Goal: Navigation & Orientation: Find specific page/section

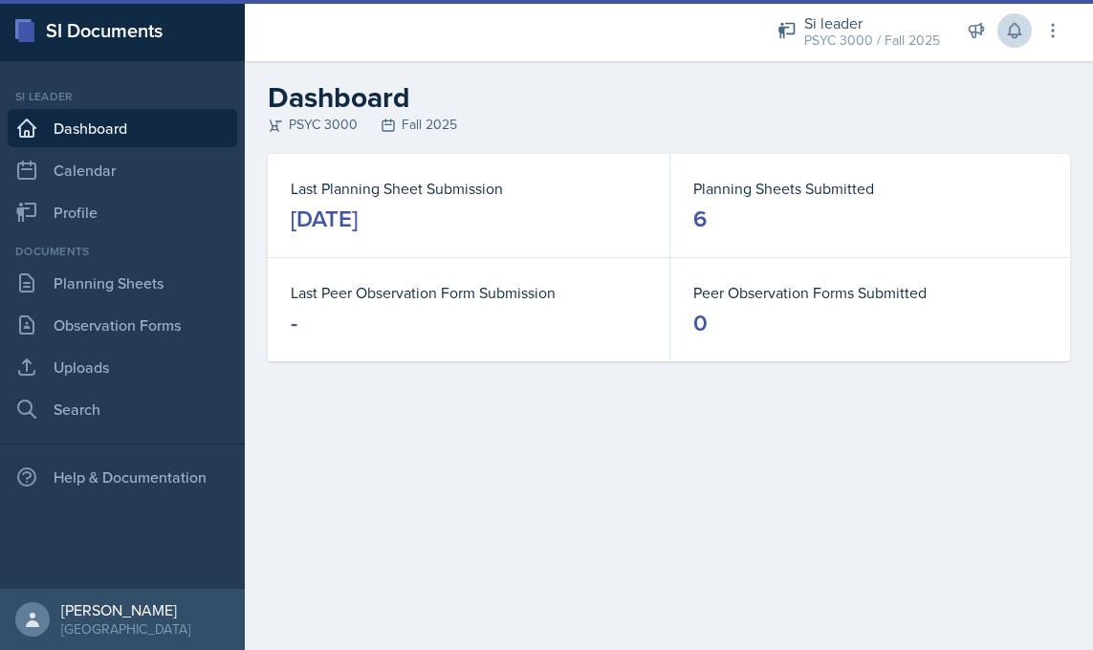
click at [1011, 32] on icon at bounding box center [1014, 30] width 19 height 19
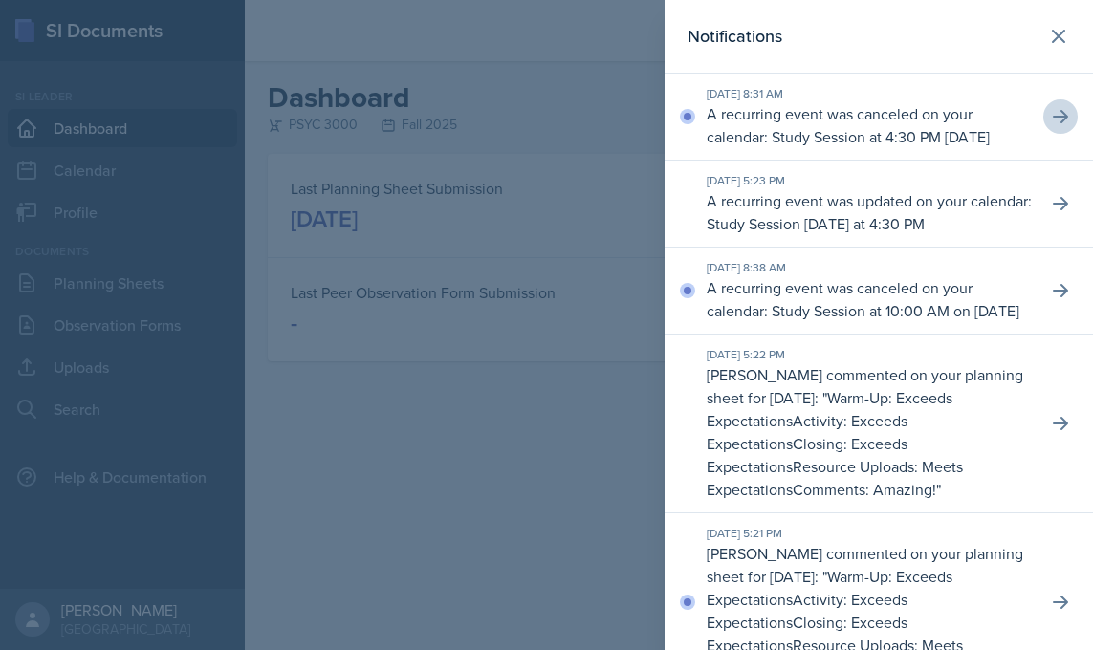
click at [1053, 126] on icon at bounding box center [1060, 116] width 19 height 19
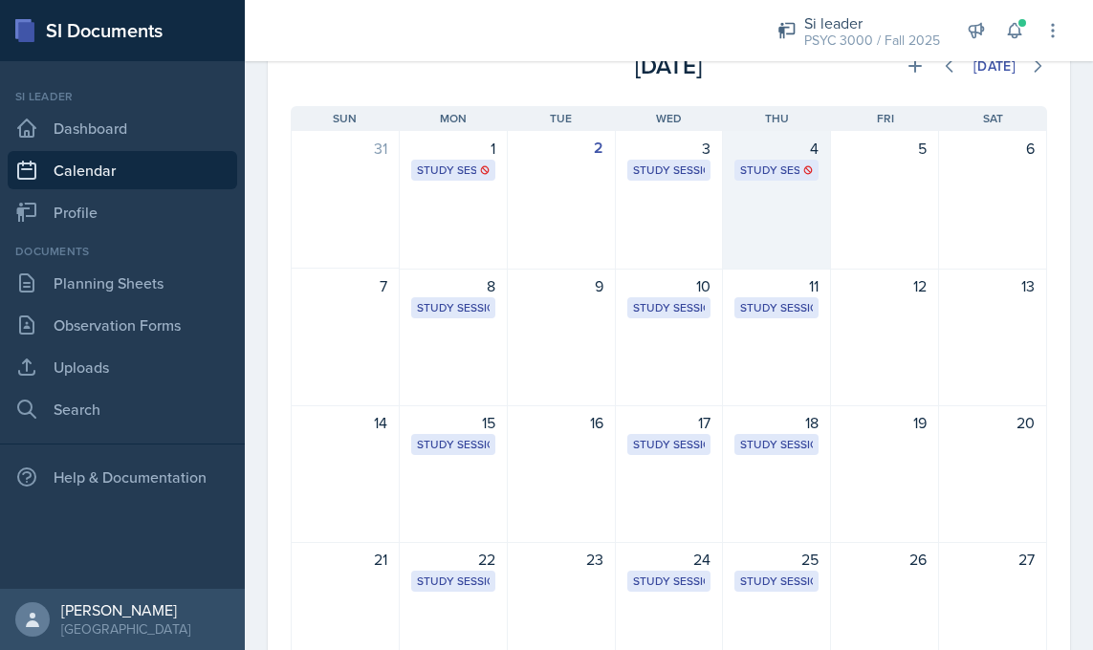
scroll to position [129, 0]
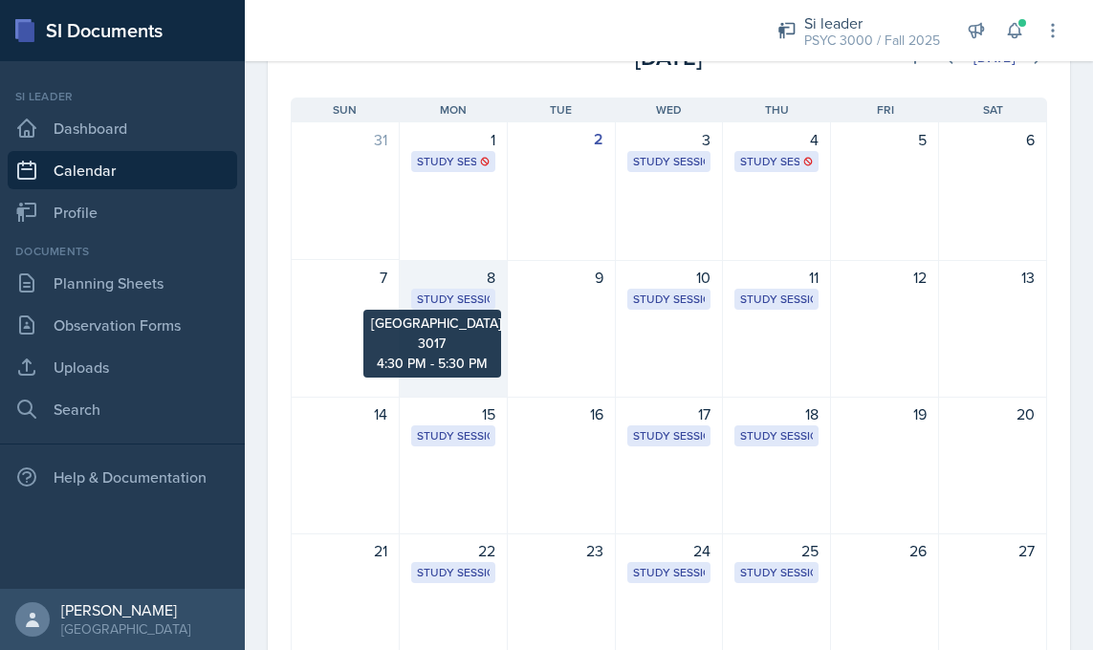
click at [472, 291] on div "Study Session" at bounding box center [453, 299] width 73 height 17
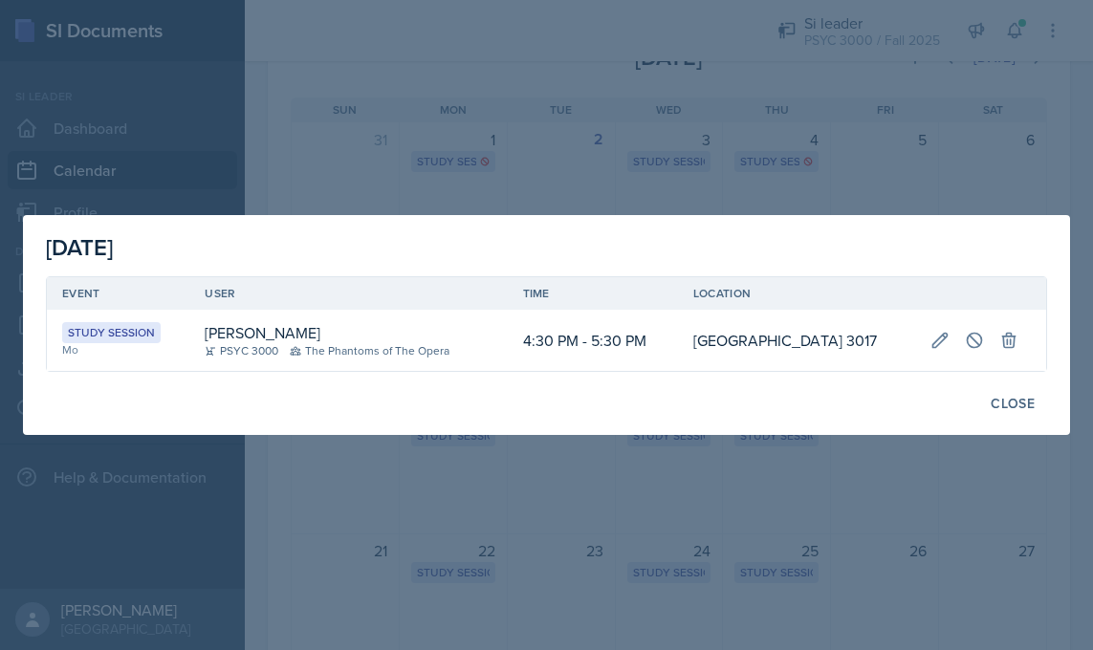
click at [493, 179] on div at bounding box center [546, 325] width 1093 height 650
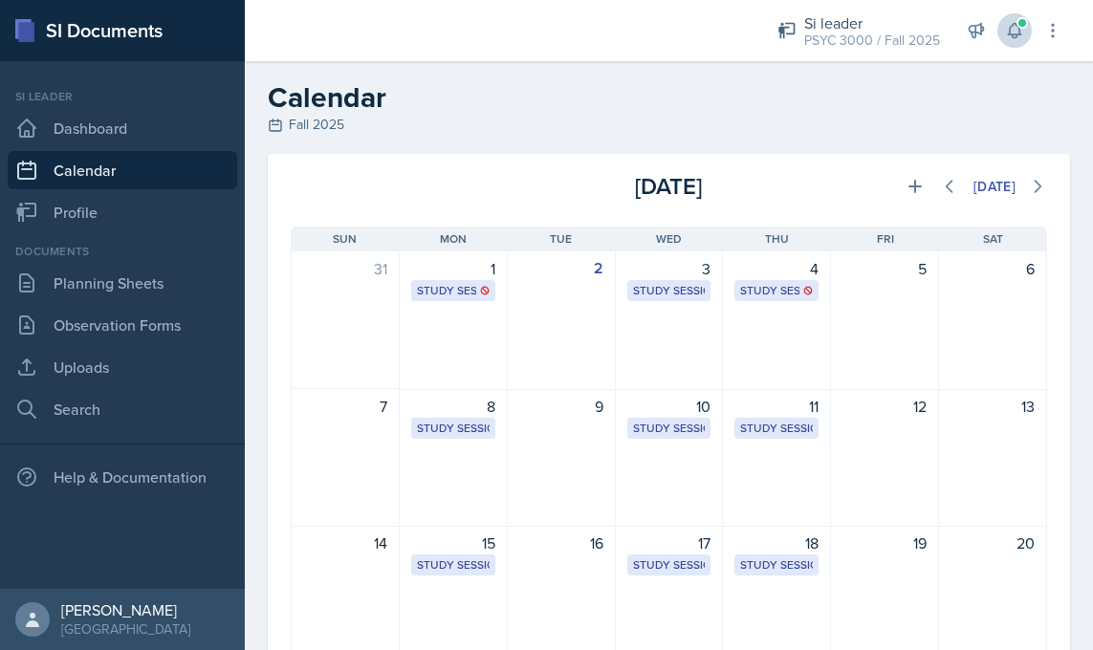
scroll to position [0, 0]
click at [1016, 37] on icon at bounding box center [1014, 31] width 12 height 14
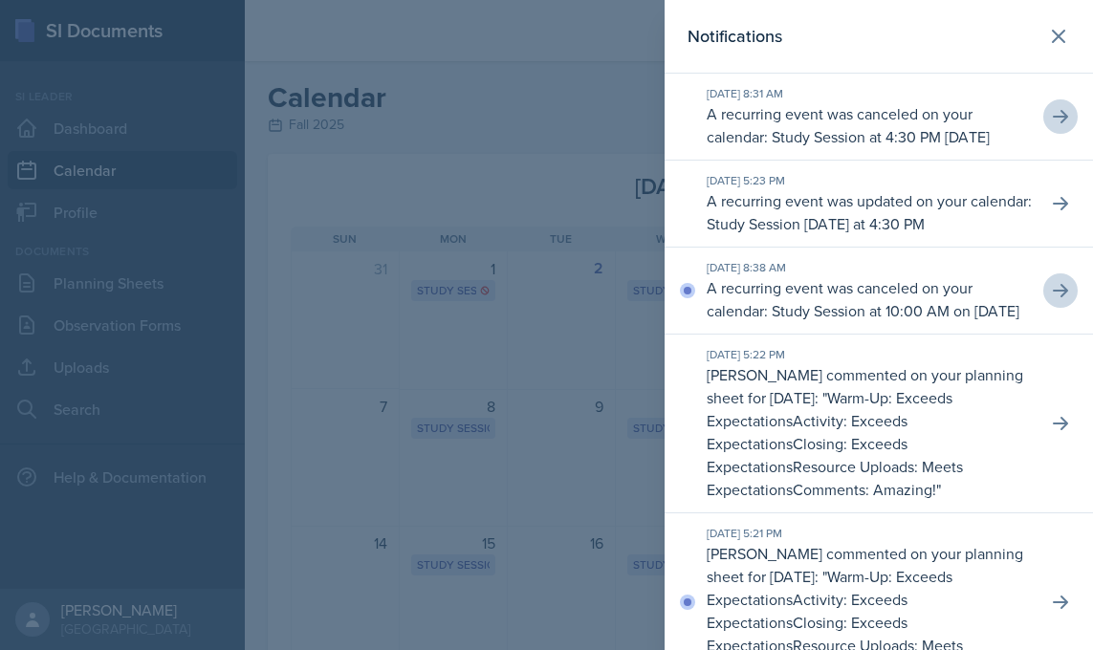
click at [1053, 300] on icon at bounding box center [1060, 290] width 19 height 19
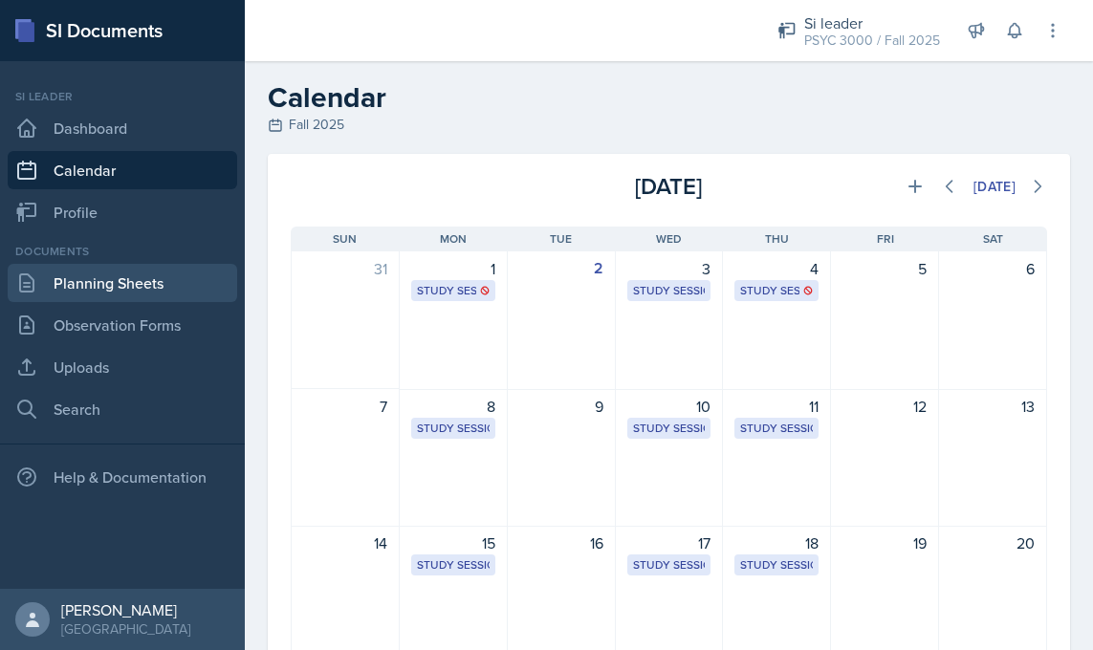
click at [118, 285] on link "Planning Sheets" at bounding box center [122, 283] width 229 height 38
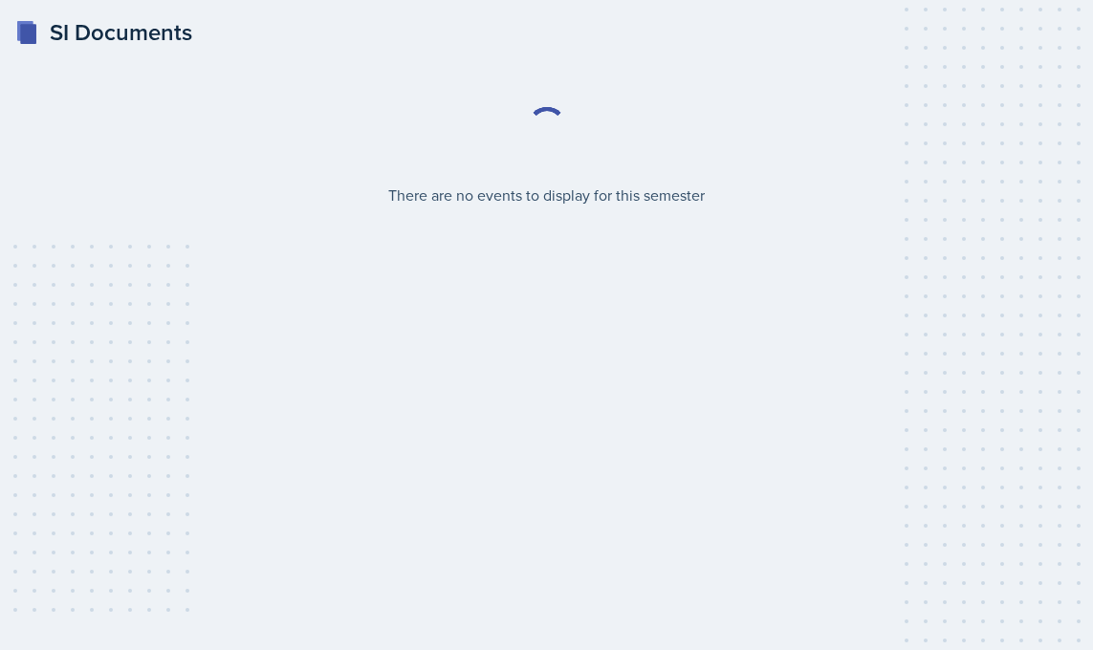
select select "2bed604d-1099-4043-b1bc-2365e8740244"
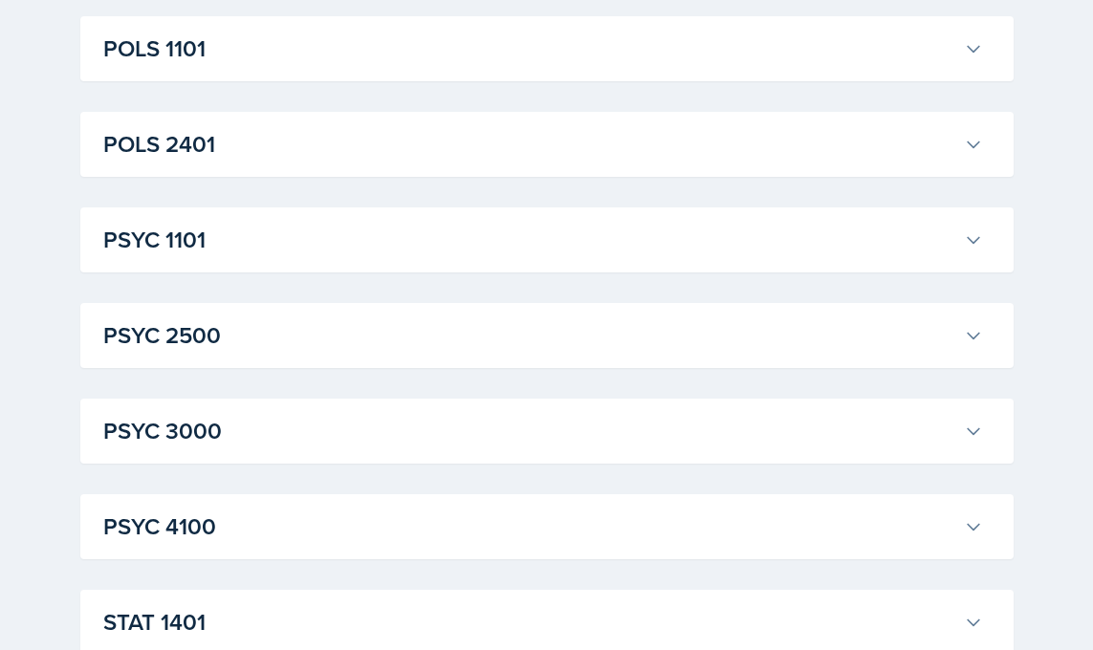
scroll to position [2649, 0]
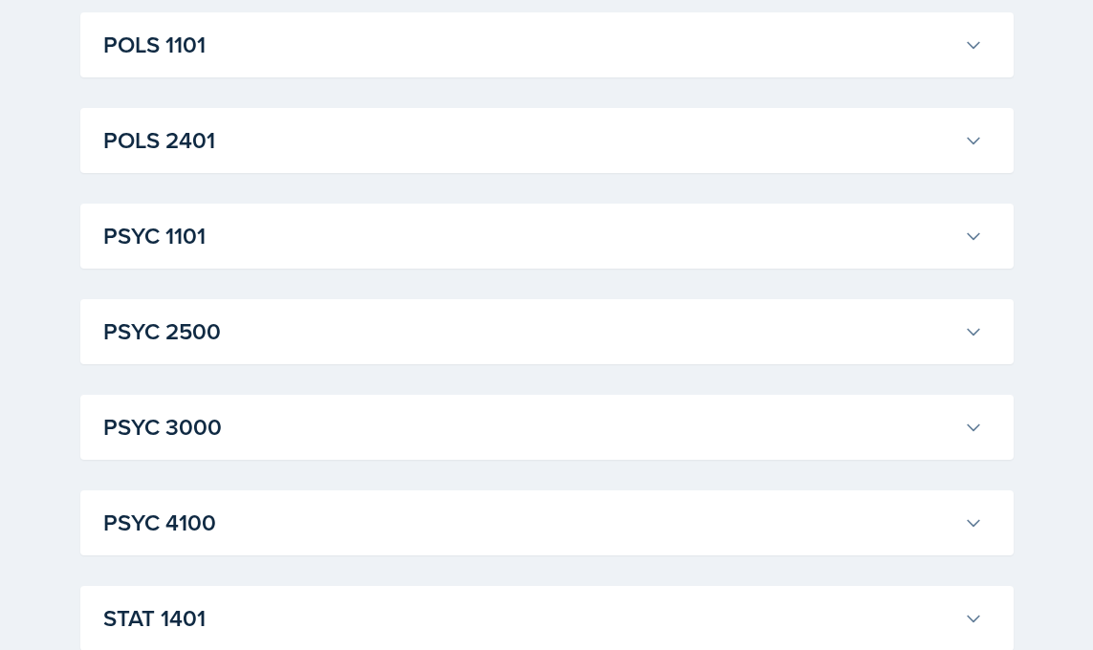
click at [288, 430] on h3 "PSYC 3000" at bounding box center [529, 427] width 853 height 34
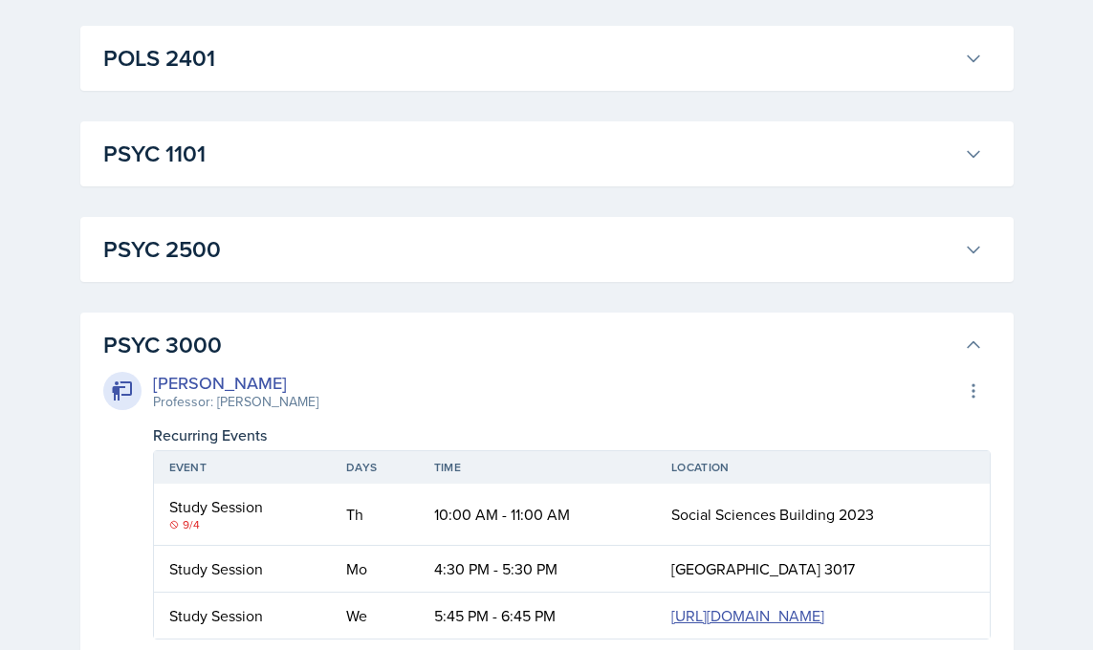
scroll to position [2728, 0]
